Goal: Information Seeking & Learning: Find specific fact

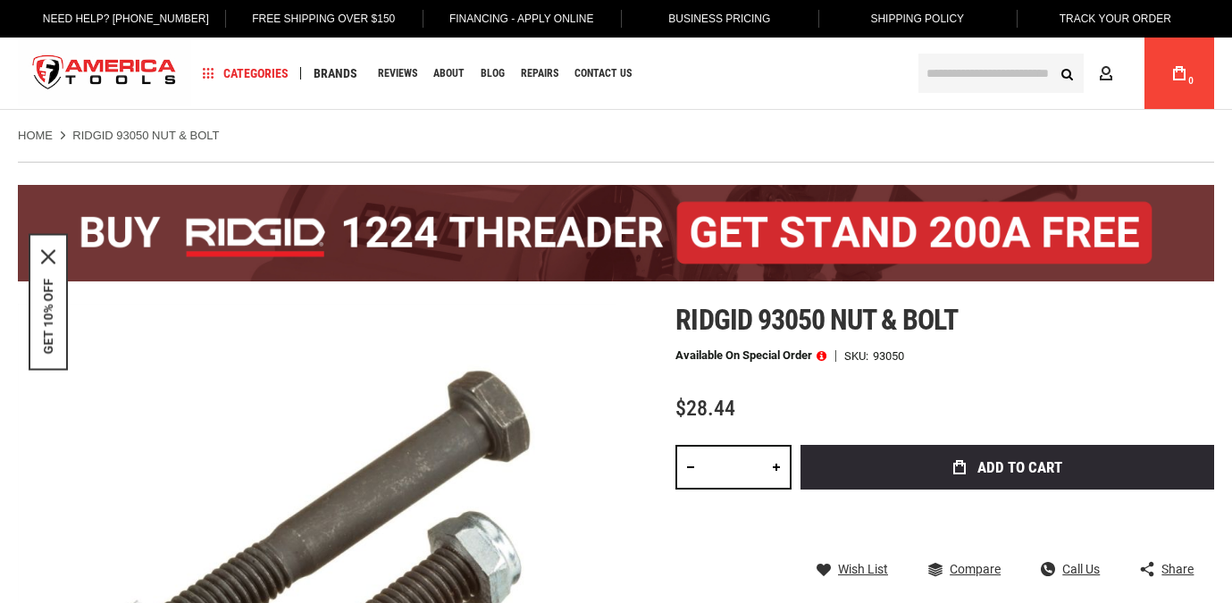
drag, startPoint x: 0, startPoint y: 0, endPoint x: 978, endPoint y: 61, distance: 980.2
click at [978, 61] on input "text" at bounding box center [1000, 73] width 165 height 39
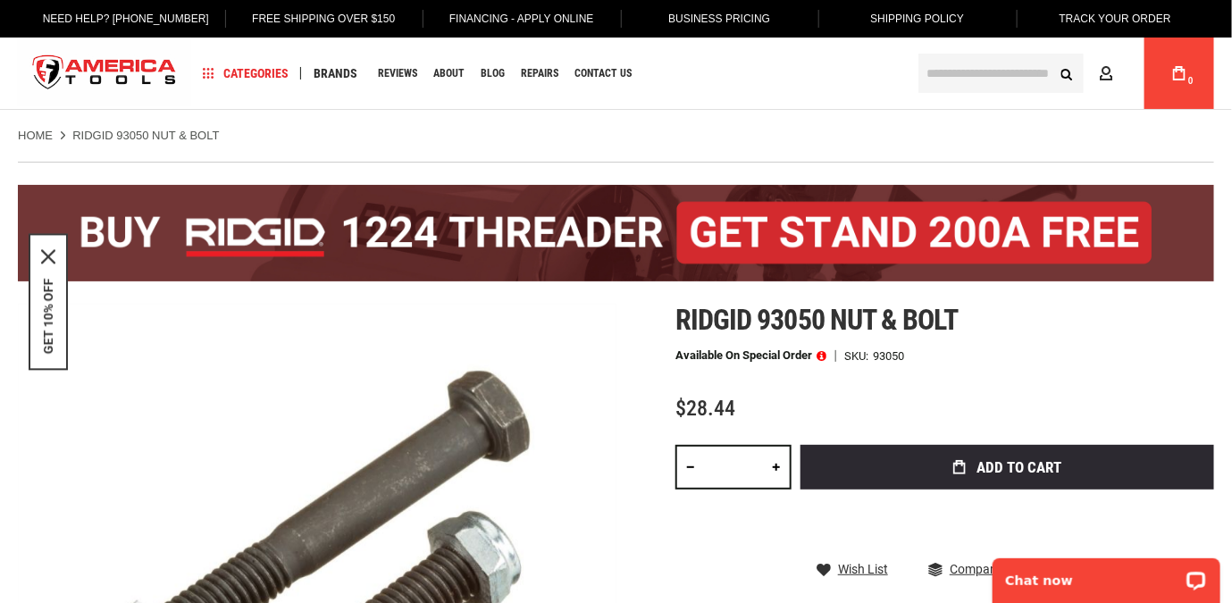
paste input "******"
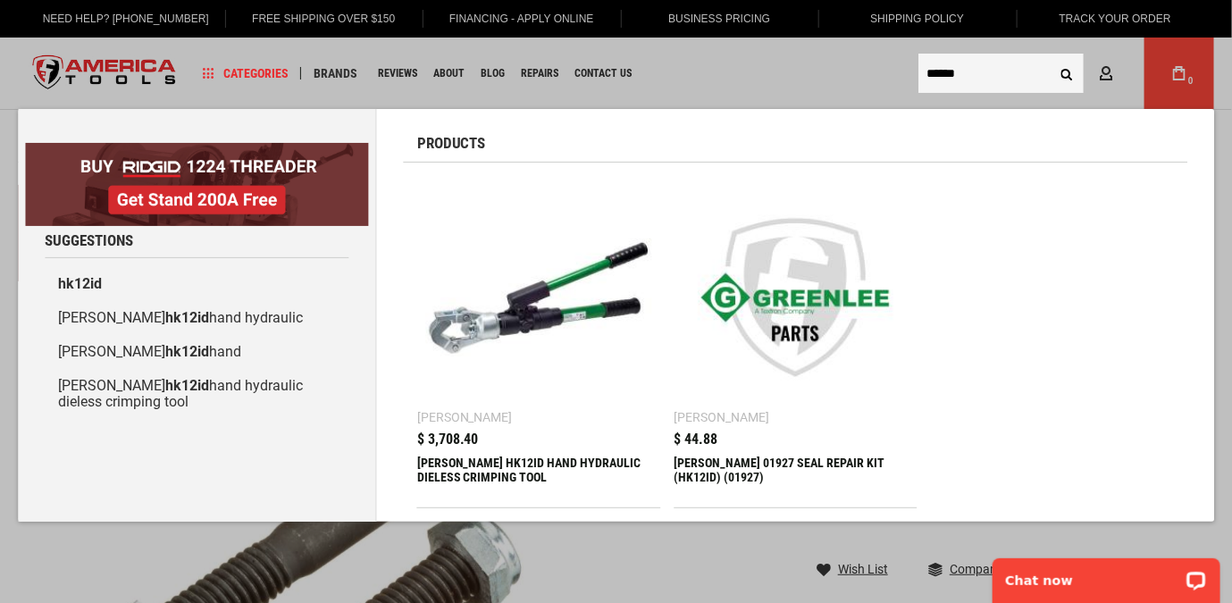
type input "******"
click at [563, 277] on img at bounding box center [538, 297] width 225 height 225
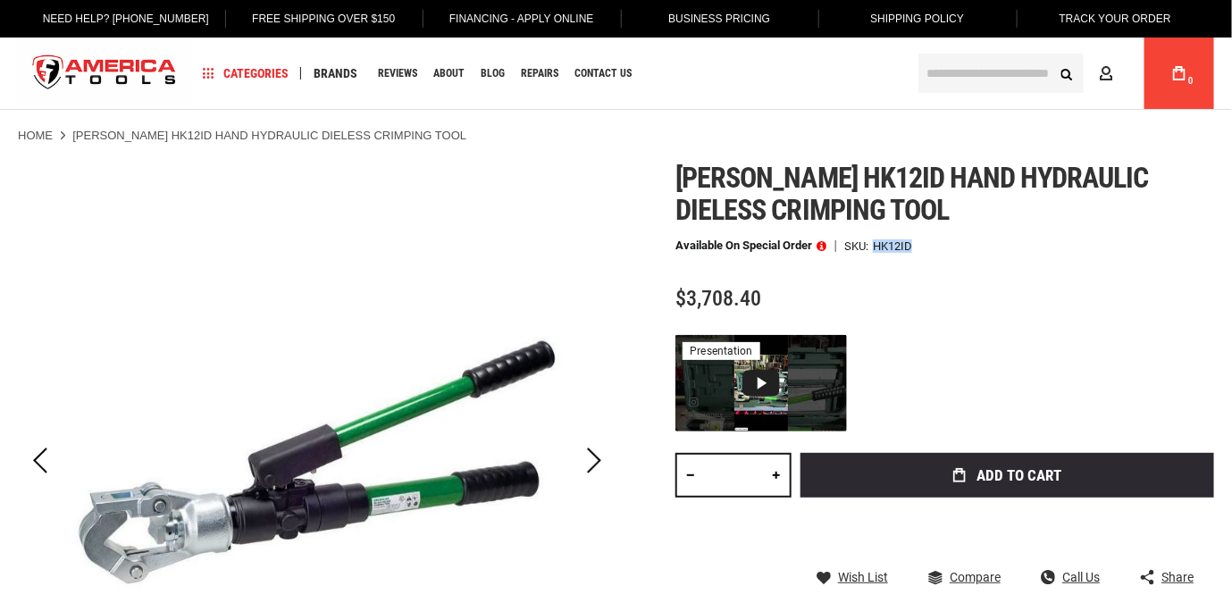
drag, startPoint x: 919, startPoint y: 233, endPoint x: 871, endPoint y: 251, distance: 51.4
click at [871, 251] on div "[PERSON_NAME] hk12id hand hydraulic dieless crimping tool Available on Special …" at bounding box center [944, 447] width 539 height 570
copy div "HK12ID"
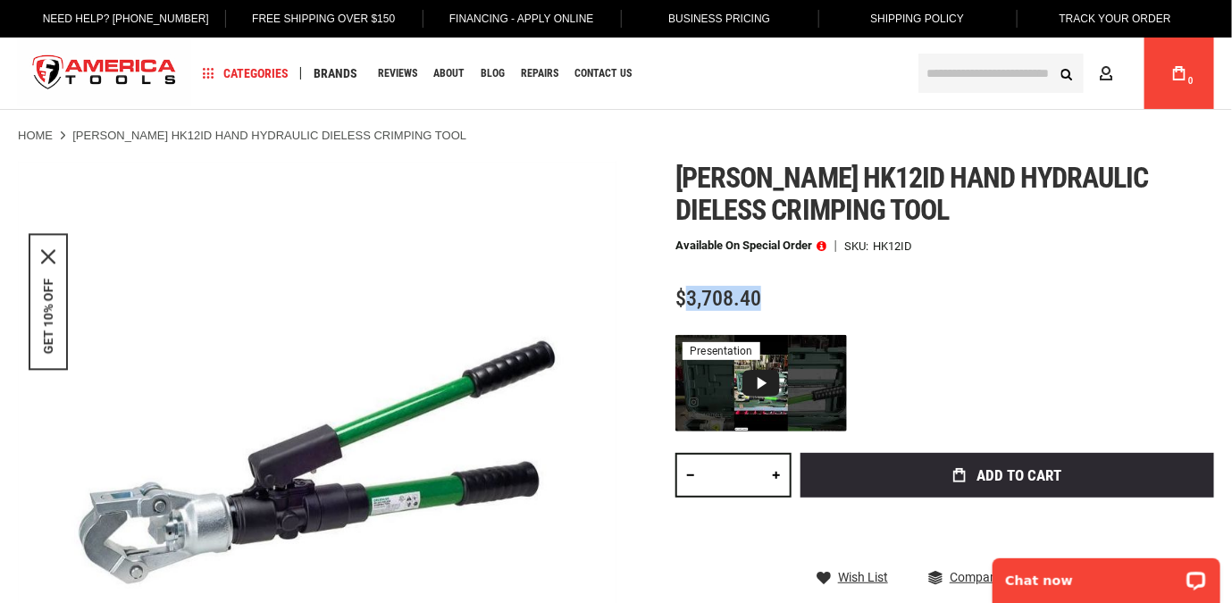
drag, startPoint x: 760, startPoint y: 302, endPoint x: 684, endPoint y: 306, distance: 76.0
click at [684, 306] on span "$3,708.40" at bounding box center [718, 298] width 86 height 25
copy span "3,708.40"
